Goal: Find specific page/section: Find specific page/section

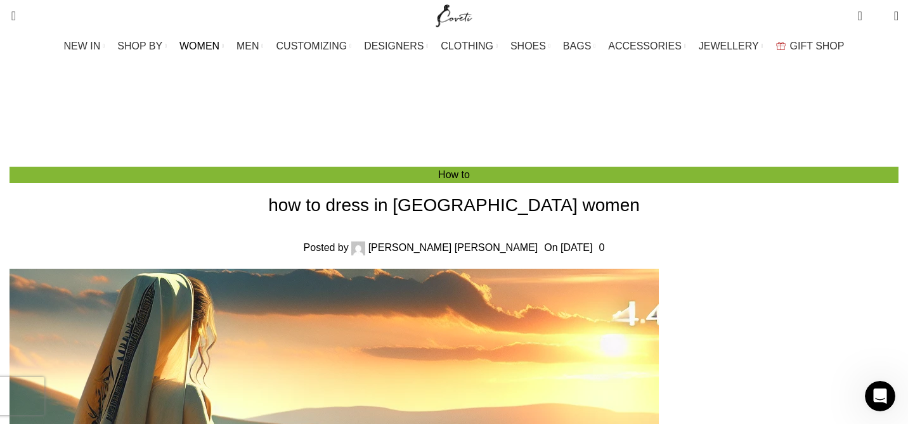
click at [224, 44] on link "WOMEN" at bounding box center [201, 46] width 44 height 25
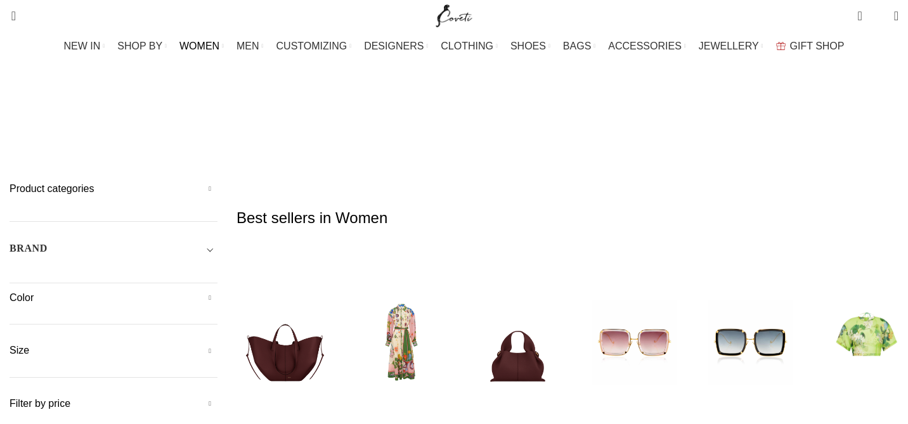
click at [217, 241] on span "Toggle filter" at bounding box center [209, 248] width 15 height 15
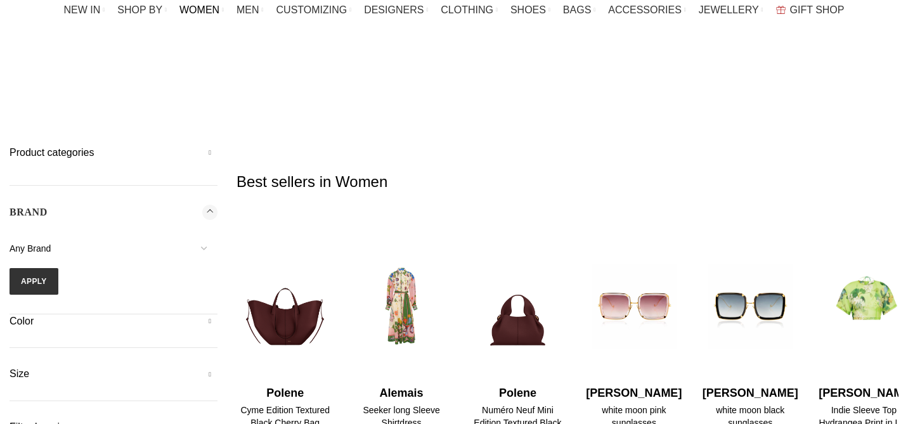
scroll to position [47, 0]
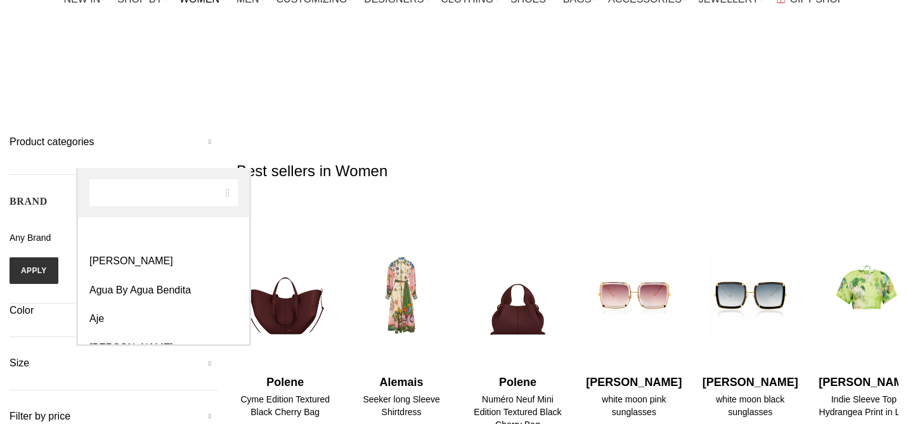
click at [158, 224] on span "Any Brand" at bounding box center [114, 237] width 208 height 27
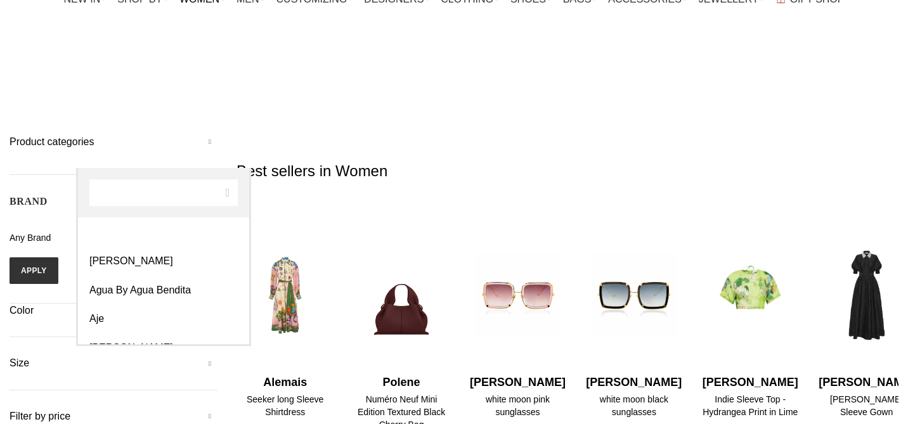
click at [158, 224] on span "Any Brand" at bounding box center [114, 237] width 208 height 27
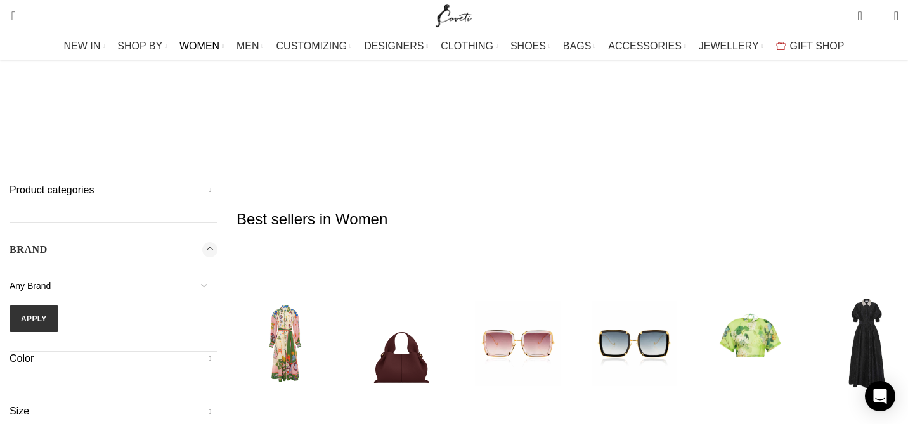
scroll to position [0, 0]
